Goal: Navigation & Orientation: Find specific page/section

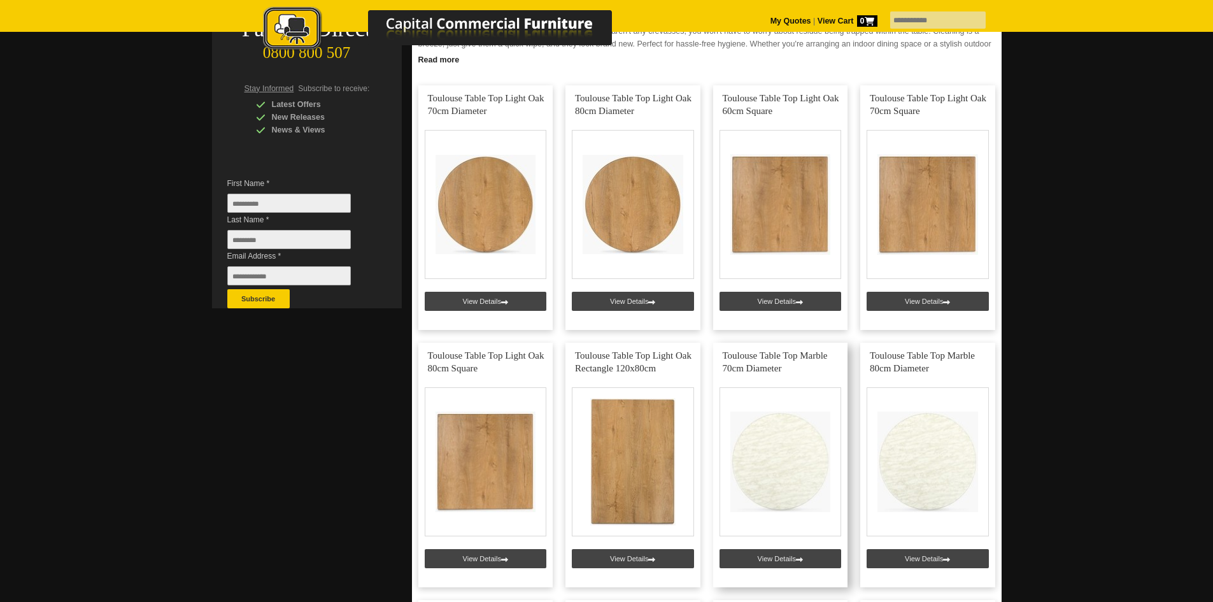
scroll to position [255, 0]
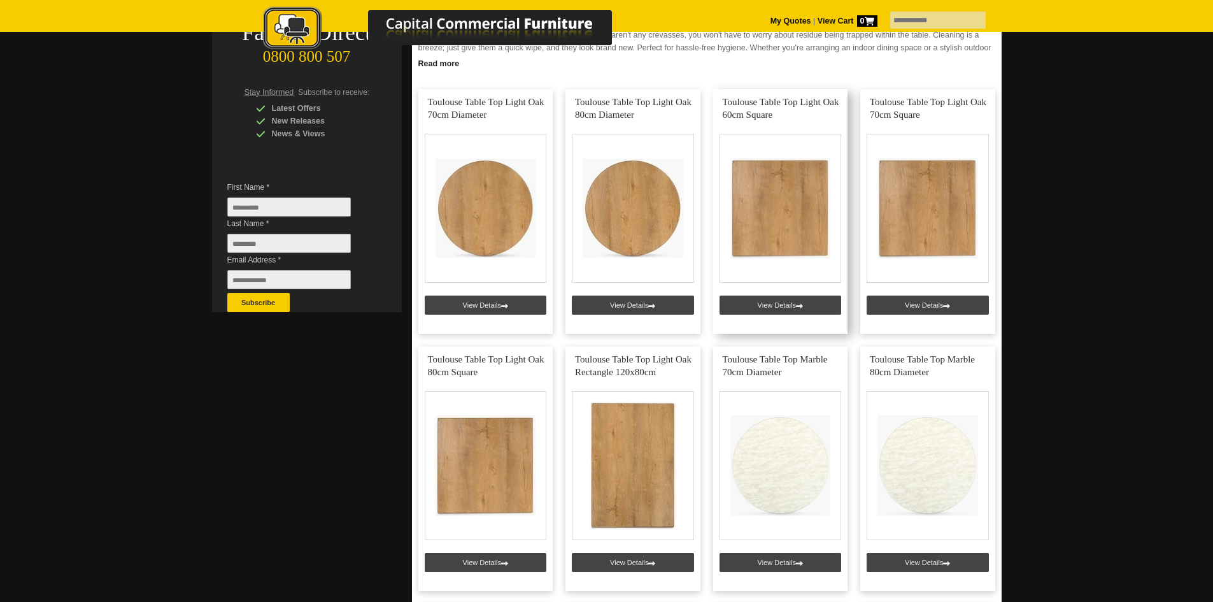
click at [772, 211] on link at bounding box center [780, 211] width 135 height 245
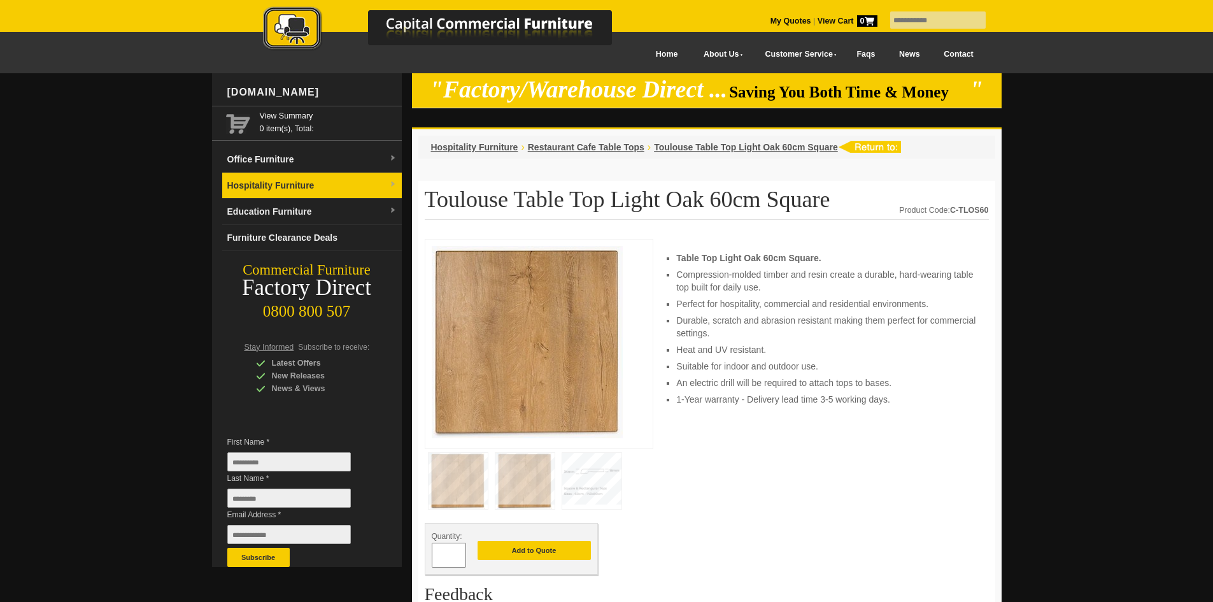
click at [393, 183] on img at bounding box center [393, 185] width 8 height 8
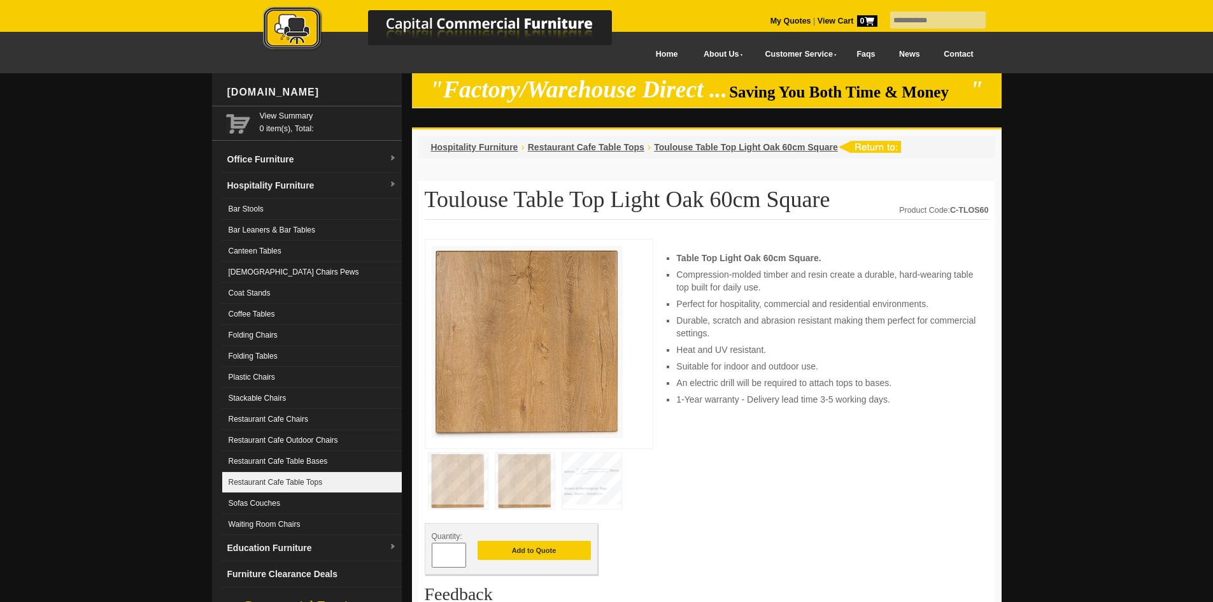
click at [247, 479] on link "Restaurant Cafe Table Tops" at bounding box center [312, 482] width 180 height 21
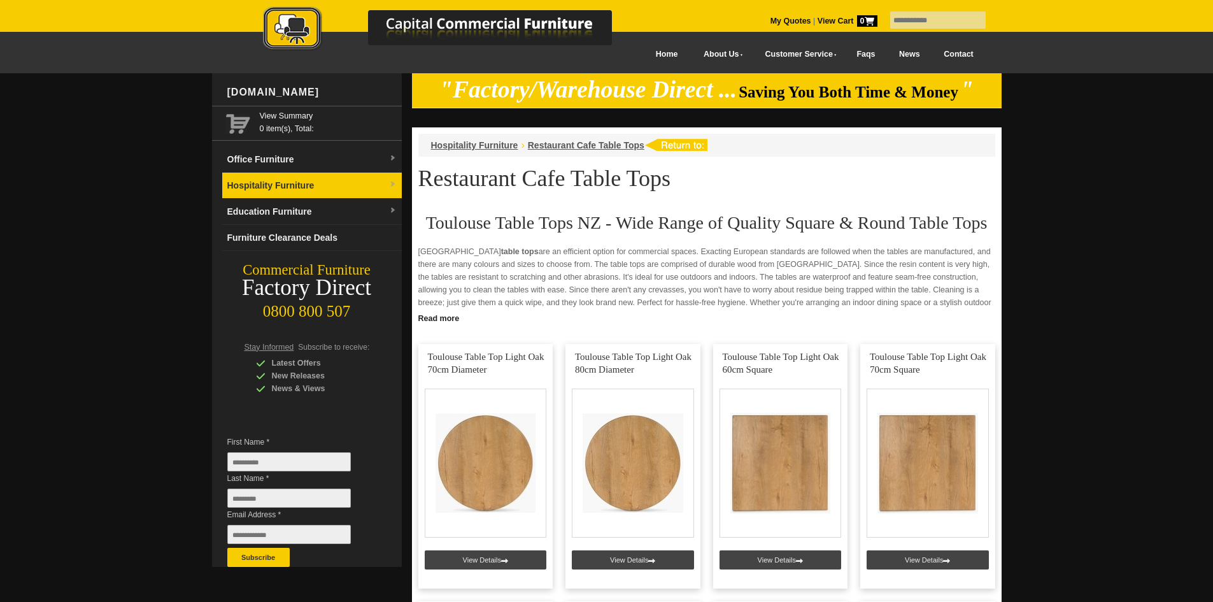
click at [291, 176] on link "Hospitality Furniture" at bounding box center [312, 186] width 180 height 26
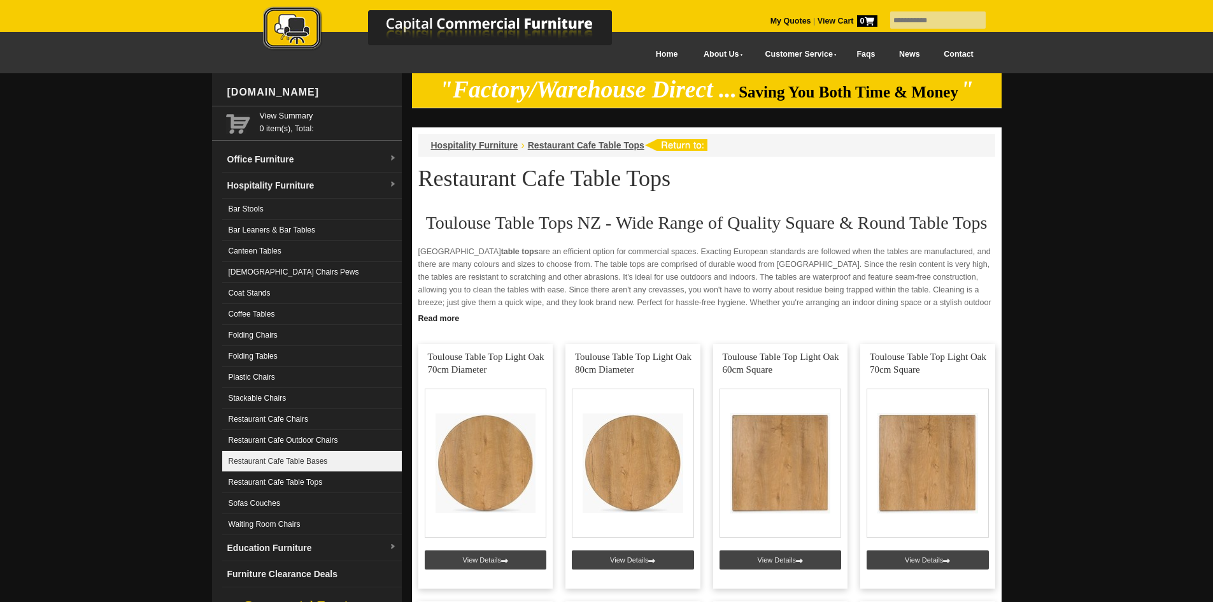
click at [285, 456] on link "Restaurant Cafe Table Bases" at bounding box center [312, 461] width 180 height 21
